Goal: Check status: Check status

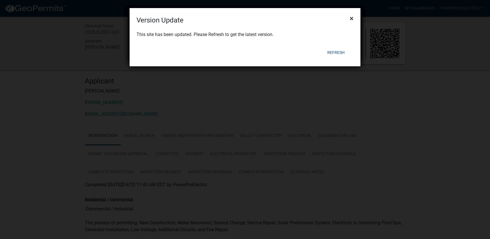
click at [353, 17] on button "×" at bounding box center [351, 18] width 13 height 16
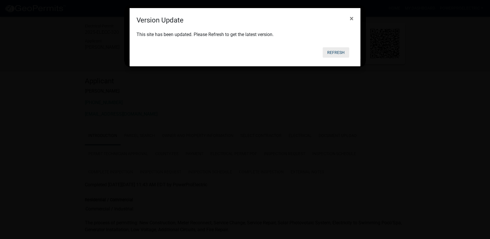
click at [338, 53] on button "Refresh" at bounding box center [336, 52] width 27 height 10
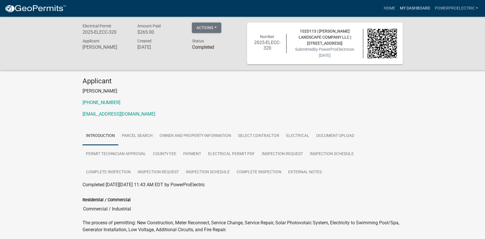
click at [416, 8] on link "My Dashboard" at bounding box center [414, 8] width 35 height 11
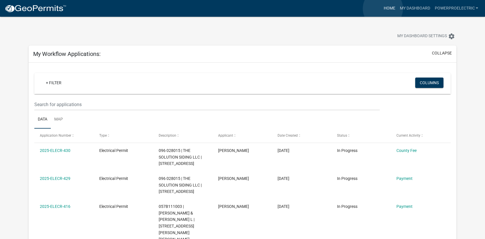
click at [383, 9] on link "Home" at bounding box center [389, 8] width 16 height 11
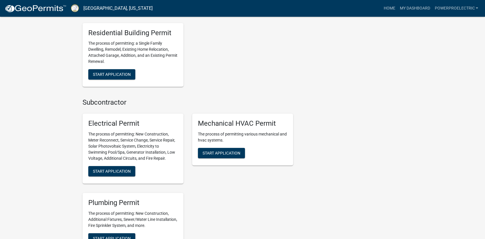
scroll to position [296, 0]
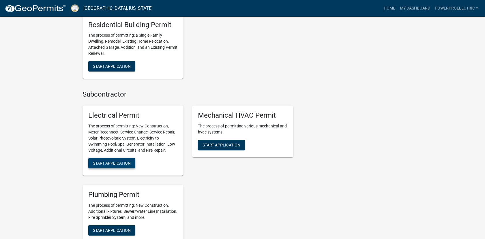
click at [116, 163] on span "Start Application" at bounding box center [112, 163] width 38 height 5
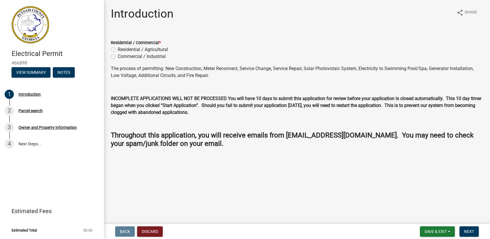
click at [118, 49] on label "Residential / Agricultural" at bounding box center [143, 49] width 50 height 7
click at [118, 49] on input "Residential / Agricultural" at bounding box center [120, 48] width 4 height 4
radio input "true"
click at [143, 230] on button "Discard" at bounding box center [150, 231] width 26 height 10
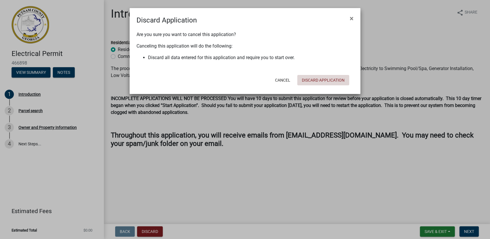
click at [307, 77] on button "Discard Application" at bounding box center [323, 80] width 52 height 10
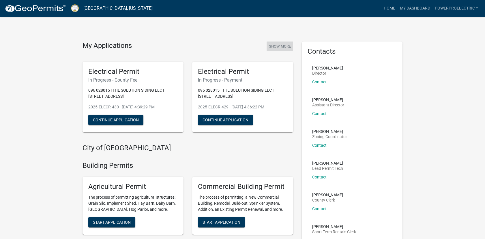
click at [277, 47] on button "Show More" at bounding box center [280, 47] width 27 height 10
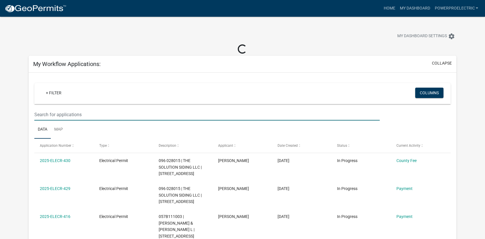
click at [88, 115] on input "text" at bounding box center [206, 115] width 345 height 12
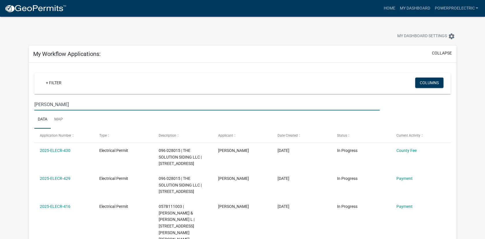
type input "steele"
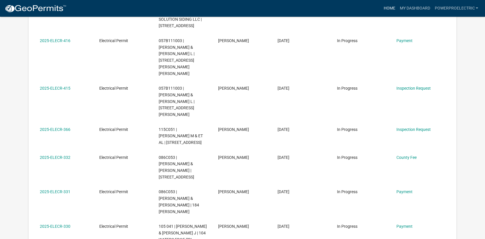
scroll to position [337, 0]
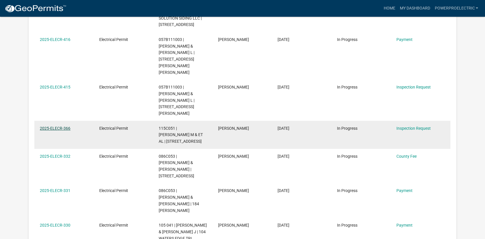
click at [47, 126] on link "2025-ELECR-366" at bounding box center [55, 128] width 31 height 5
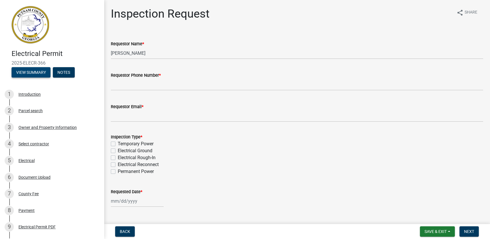
click at [41, 74] on button "View Summary" at bounding box center [31, 72] width 39 height 10
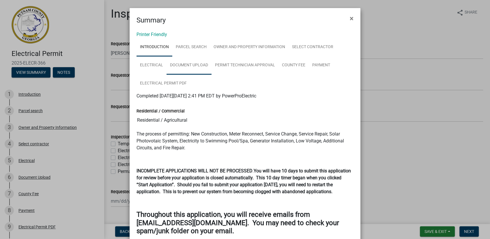
click at [193, 67] on link "Document Upload" at bounding box center [188, 65] width 45 height 18
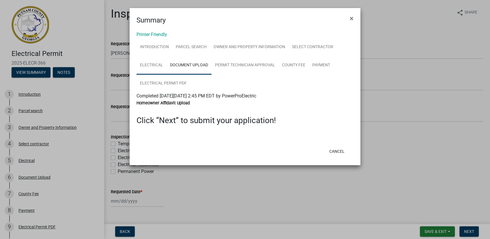
click at [155, 66] on link "Electrical" at bounding box center [151, 65] width 30 height 18
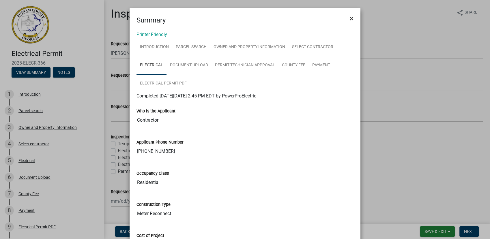
click at [350, 18] on span "×" at bounding box center [352, 18] width 4 height 8
